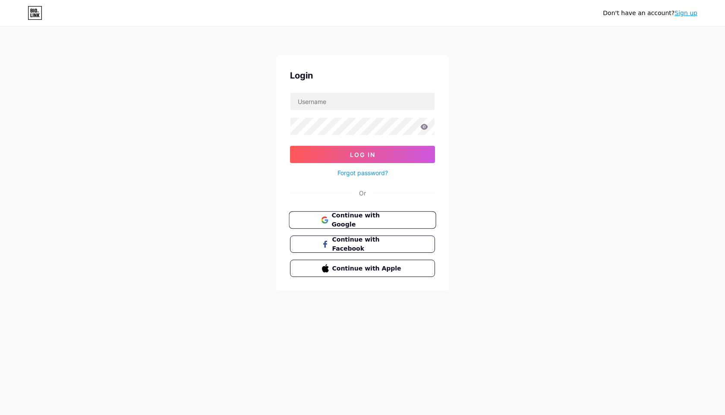
click at [378, 221] on span "Continue with Google" at bounding box center [368, 220] width 72 height 19
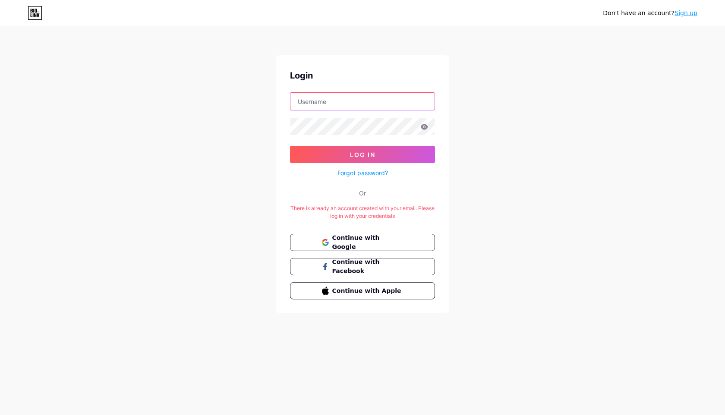
click at [386, 103] on input "text" at bounding box center [363, 101] width 144 height 17
type input "[EMAIL_ADDRESS][DOMAIN_NAME]"
click at [290, 146] on button "Log In" at bounding box center [362, 154] width 145 height 17
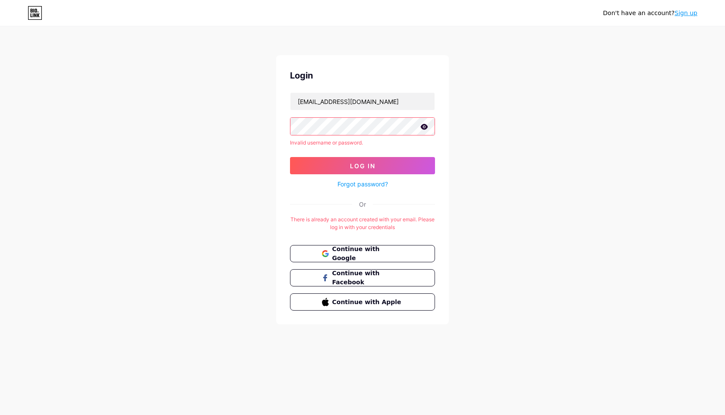
click at [381, 184] on link "Forgot password?" at bounding box center [363, 184] width 51 height 9
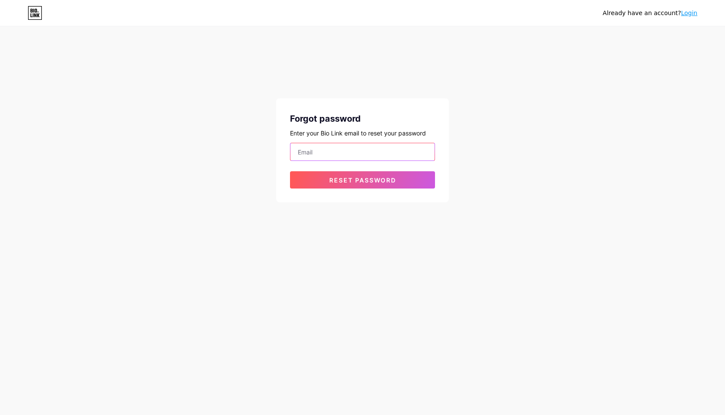
click at [384, 153] on input "email" at bounding box center [363, 151] width 144 height 17
type input "[EMAIL_ADDRESS][DOMAIN_NAME]"
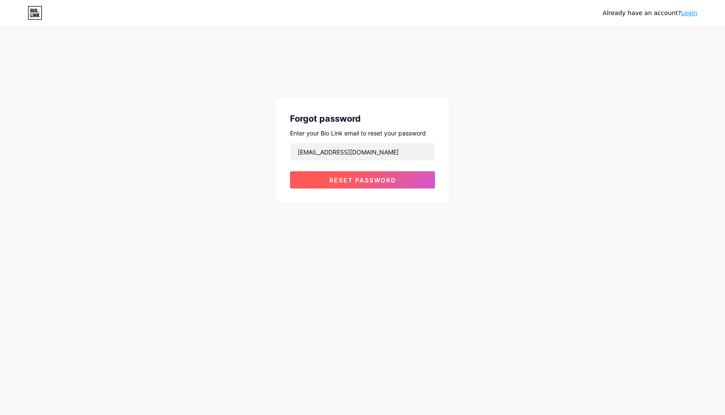
click at [389, 180] on span "Reset password" at bounding box center [362, 180] width 67 height 7
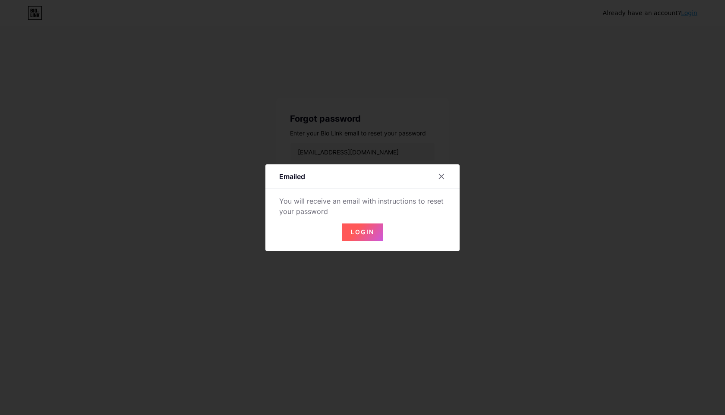
click at [359, 234] on span "Login" at bounding box center [362, 231] width 23 height 7
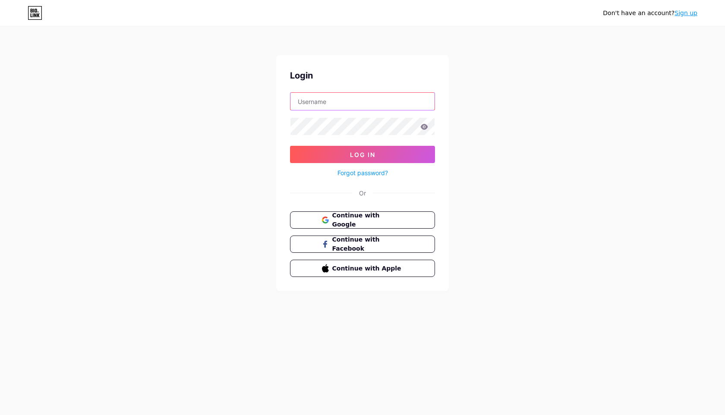
type input "[EMAIL_ADDRESS][DOMAIN_NAME]"
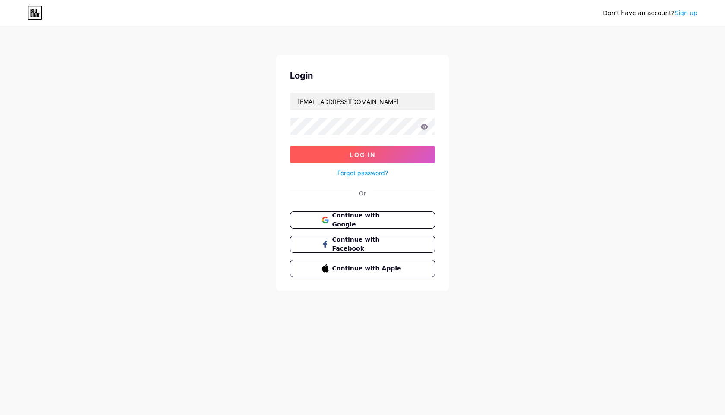
click at [379, 158] on button "Log In" at bounding box center [362, 154] width 145 height 17
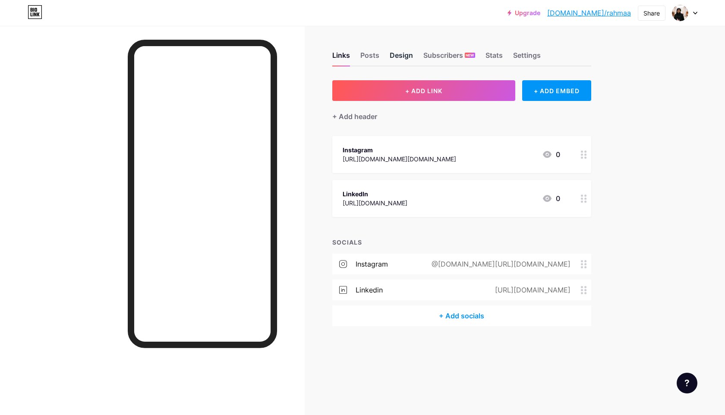
click at [396, 54] on div "Design" at bounding box center [401, 58] width 23 height 16
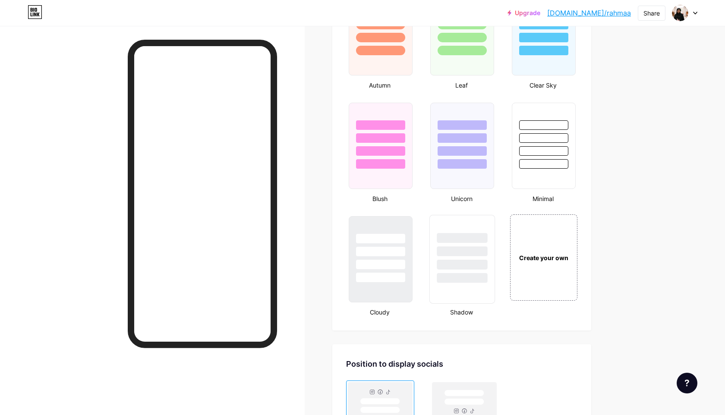
scroll to position [819, 0]
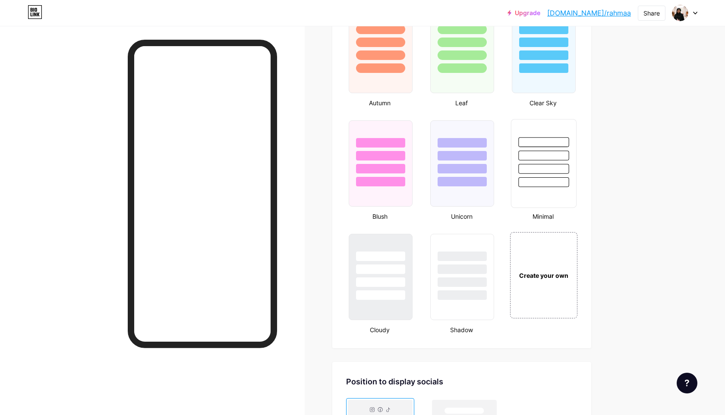
click at [534, 181] on div at bounding box center [544, 182] width 51 height 10
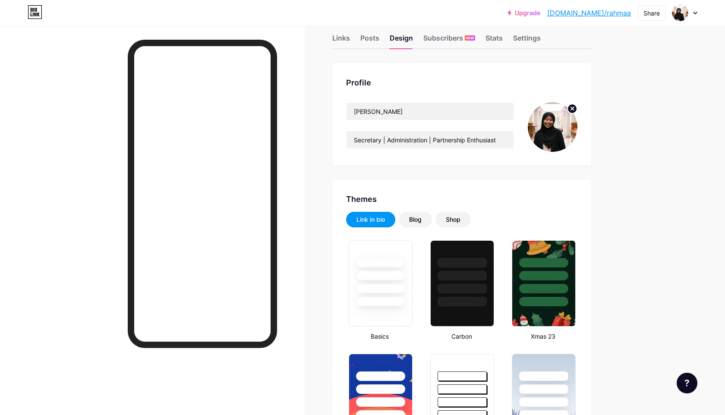
scroll to position [0, 0]
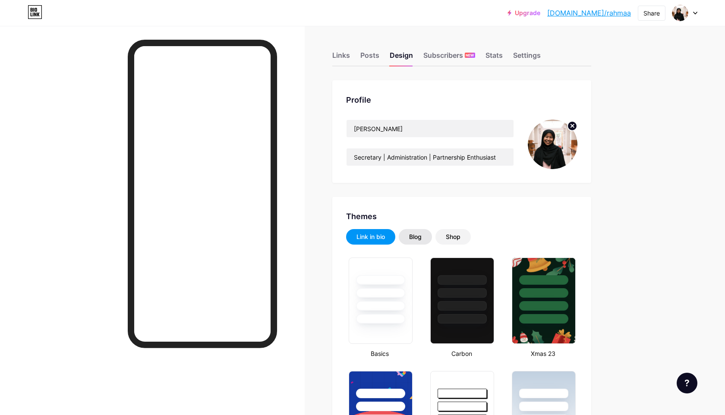
click at [416, 238] on div "Blog" at bounding box center [415, 237] width 13 height 9
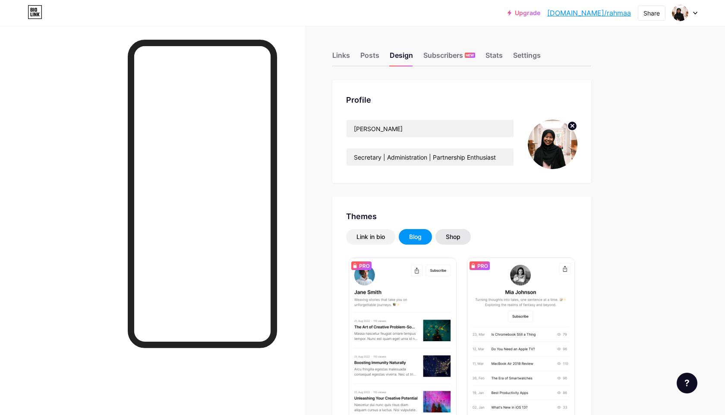
click at [453, 237] on div "Shop" at bounding box center [453, 237] width 15 height 9
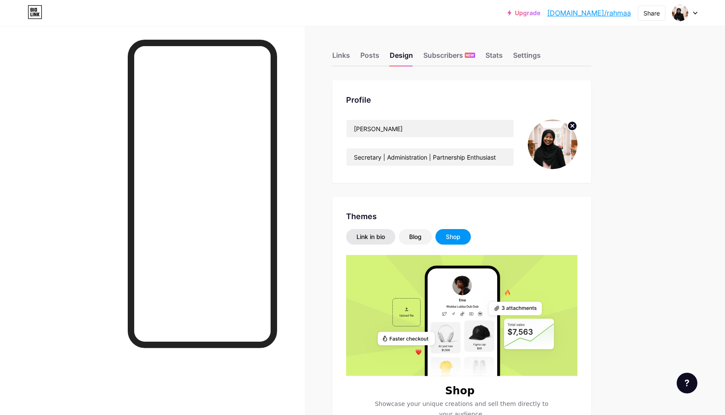
click at [371, 234] on div "Link in bio" at bounding box center [371, 237] width 29 height 9
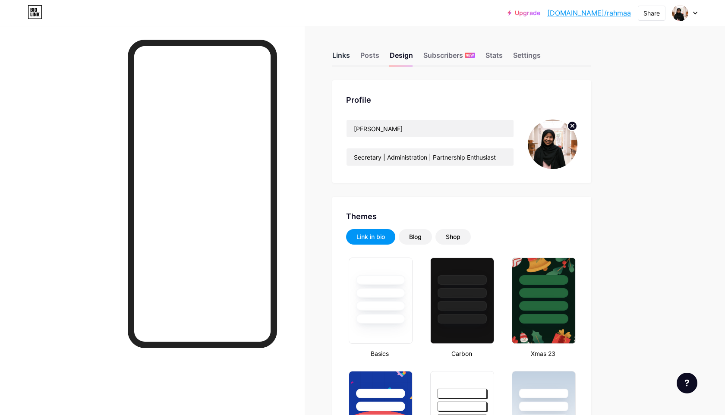
click at [345, 56] on div "Links" at bounding box center [342, 58] width 18 height 16
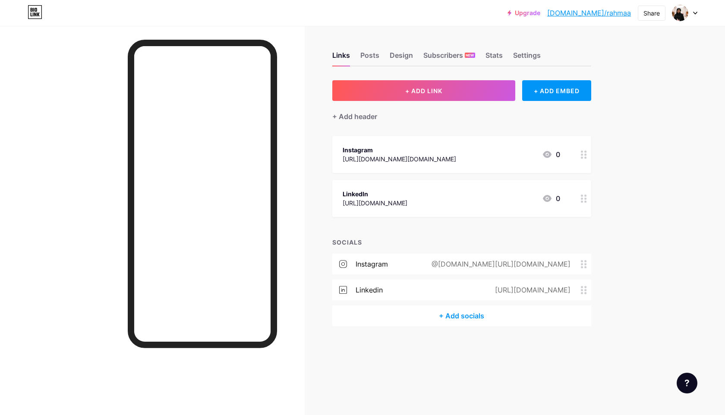
click at [457, 317] on div "+ Add socials" at bounding box center [462, 316] width 259 height 21
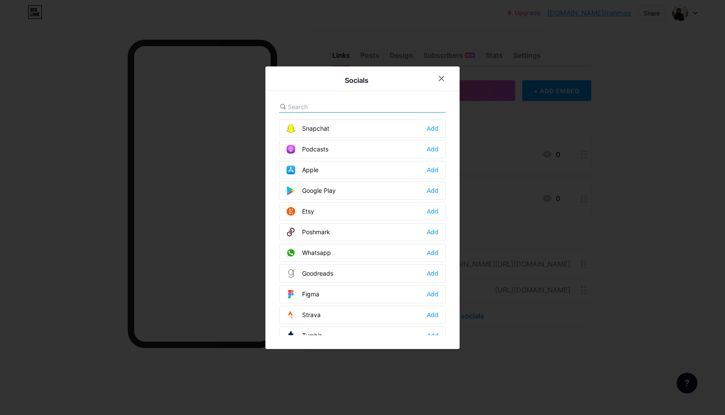
scroll to position [622, 0]
click at [432, 253] on div "Add" at bounding box center [433, 252] width 12 height 9
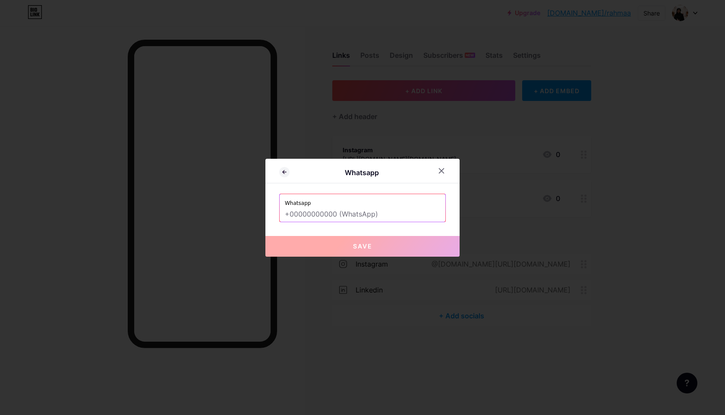
click at [394, 213] on input "text" at bounding box center [362, 214] width 155 height 15
click at [443, 174] on icon at bounding box center [441, 171] width 7 height 7
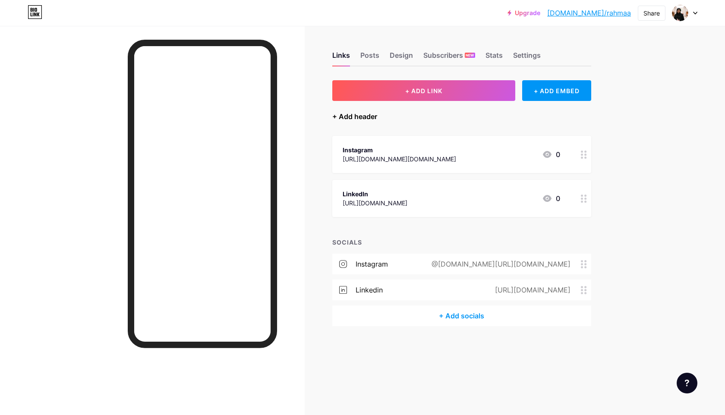
click at [363, 116] on div "+ Add header" at bounding box center [355, 116] width 45 height 10
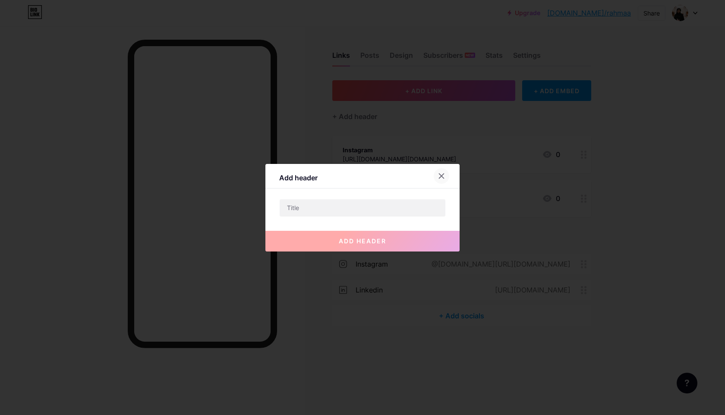
click at [442, 175] on icon at bounding box center [441, 176] width 7 height 7
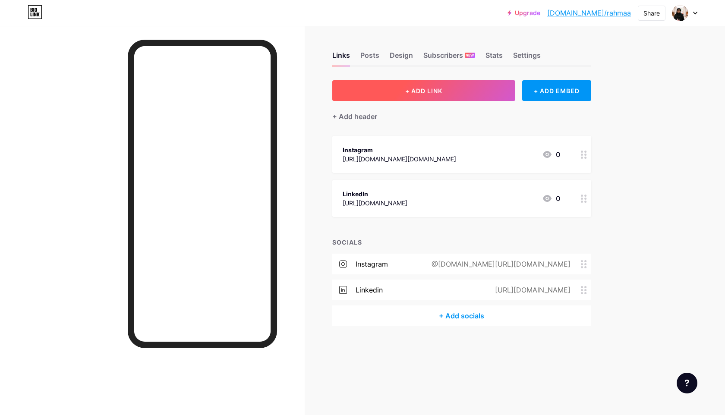
click at [448, 86] on button "+ ADD LINK" at bounding box center [425, 90] width 184 height 21
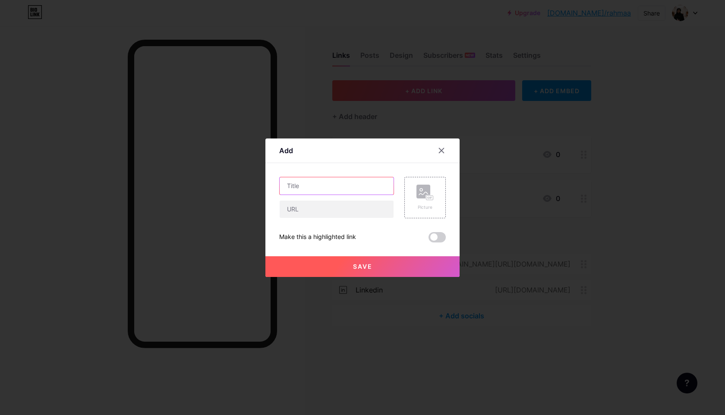
click at [356, 186] on input "text" at bounding box center [337, 185] width 114 height 17
type input "Template CV"
click at [356, 206] on input "text" at bounding box center [337, 209] width 114 height 17
paste input "https://docs.google.com/document/d/1V4fU3i-Wew_n8nyakcRWsgmANj1nv5NqlRNLj2Xb1Qs…"
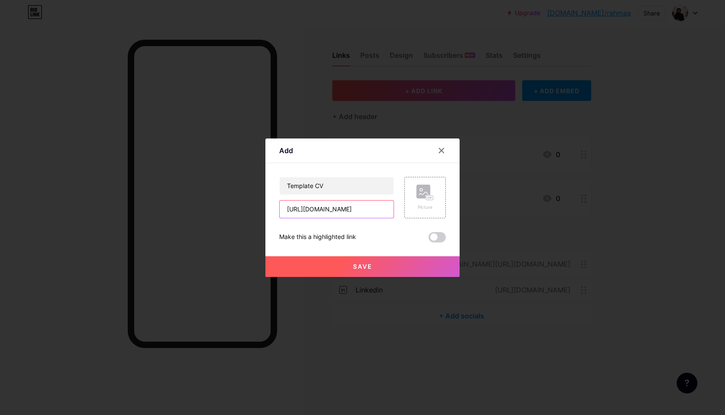
type input "https://docs.google.com/document/d/1V4fU3i-Wew_n8nyakcRWsgmANj1nv5NqlRNLj2Xb1Qs…"
click at [397, 268] on button "Save" at bounding box center [363, 267] width 194 height 21
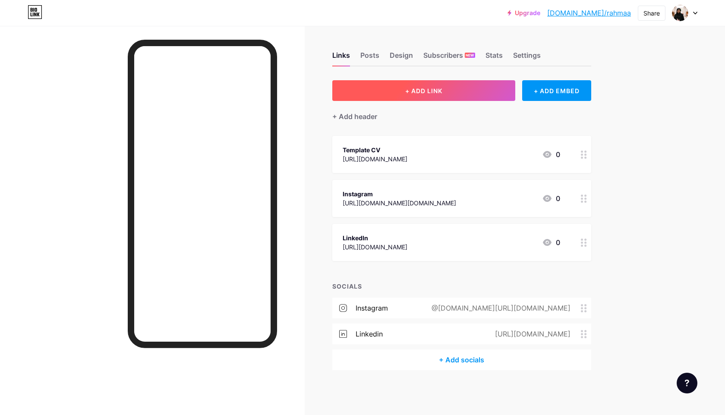
click at [458, 93] on button "+ ADD LINK" at bounding box center [425, 90] width 184 height 21
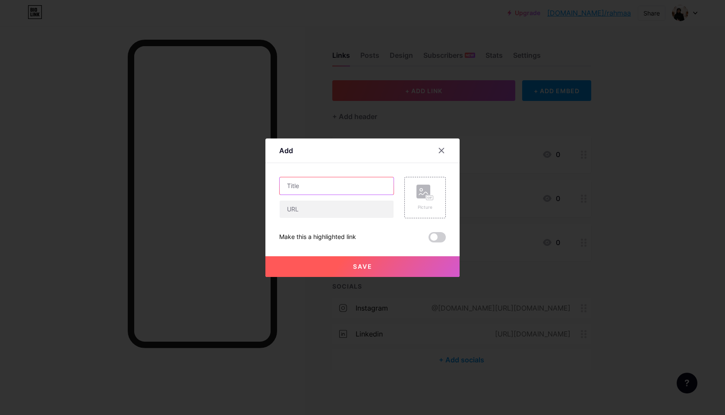
click at [355, 184] on input "text" at bounding box center [337, 185] width 114 height 17
type input "Group Loker"
click at [363, 208] on input "text" at bounding box center [337, 209] width 114 height 17
paste input "https://whatsapp.com/channel/0029VaKUSWQ0G0XlYaWNyE1G"
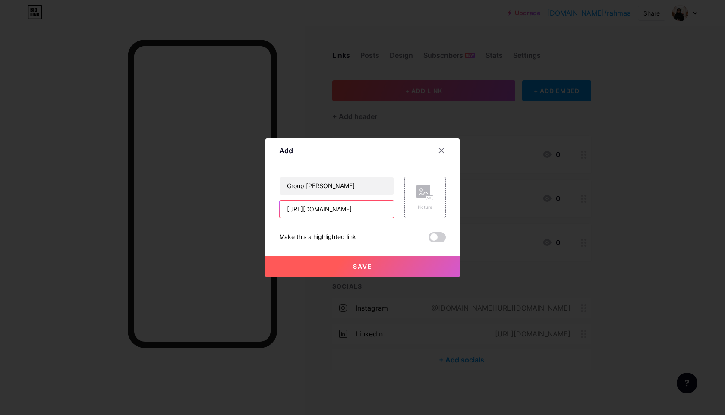
type input "https://whatsapp.com/channel/0029VaKUSWQ0G0XlYaWNyE1G"
click at [349, 264] on button "Save" at bounding box center [363, 267] width 194 height 21
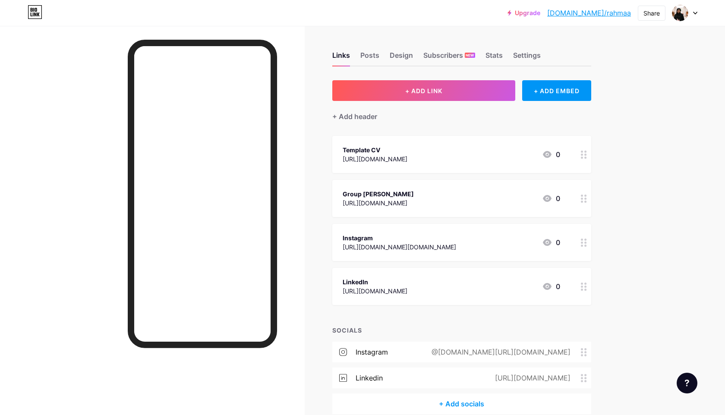
click at [584, 243] on icon at bounding box center [584, 243] width 6 height 8
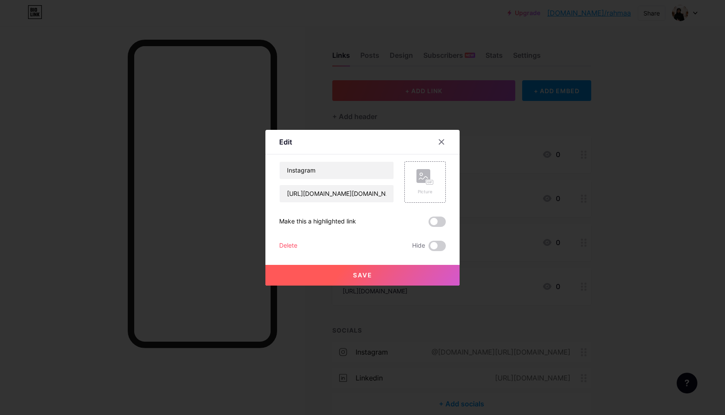
click at [288, 244] on div "Delete" at bounding box center [288, 246] width 18 height 10
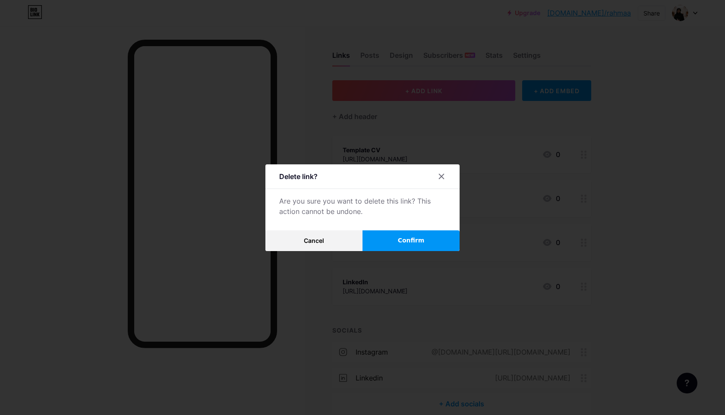
click at [399, 240] on span "Confirm" at bounding box center [411, 240] width 27 height 9
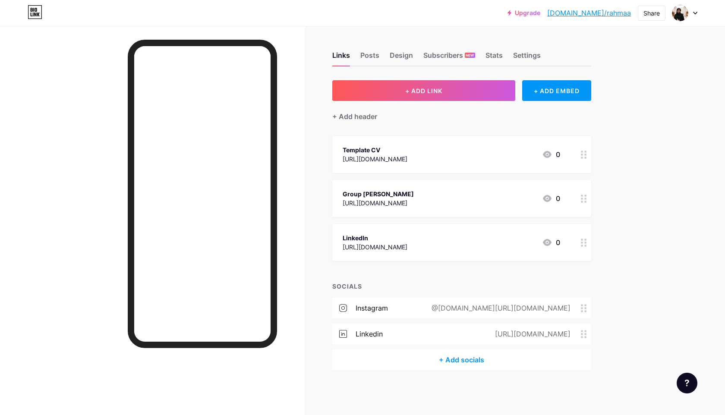
click at [581, 241] on icon at bounding box center [584, 243] width 6 height 8
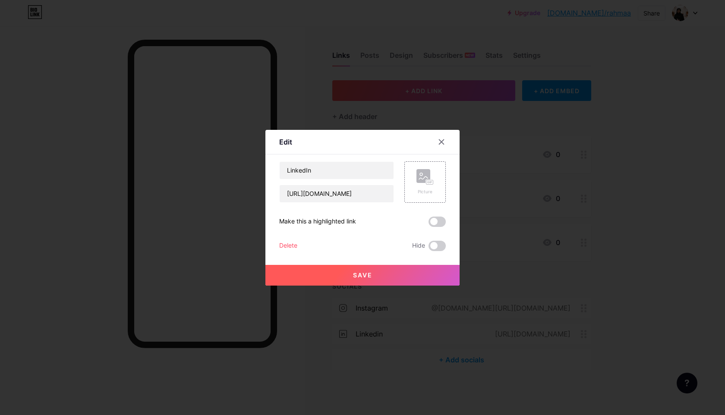
click at [291, 247] on div "Delete" at bounding box center [288, 246] width 18 height 10
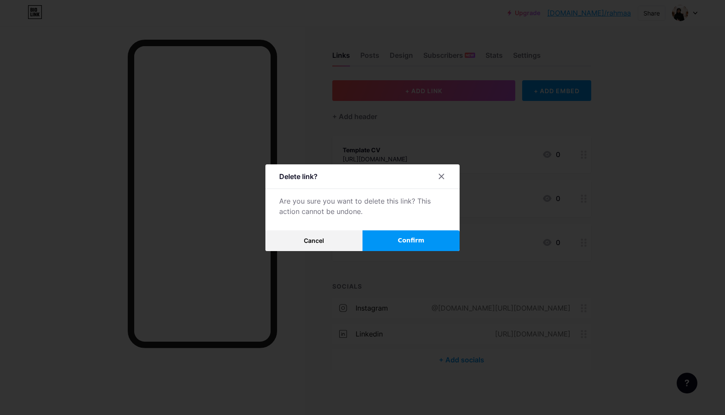
click at [392, 246] on button "Confirm" at bounding box center [411, 241] width 97 height 21
